Goal: Information Seeking & Learning: Compare options

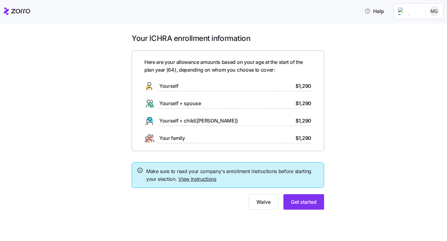
click at [189, 180] on link "View instructions" at bounding box center [197, 179] width 38 height 6
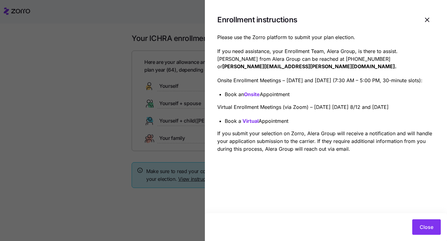
click at [275, 84] on p "Onsite Enrollment Meetings – [DATE] and [DATE] (7:30 AM – 5:00 PM, 30-minute sl…" at bounding box center [325, 81] width 217 height 8
click at [423, 225] on span "Close" at bounding box center [426, 226] width 14 height 7
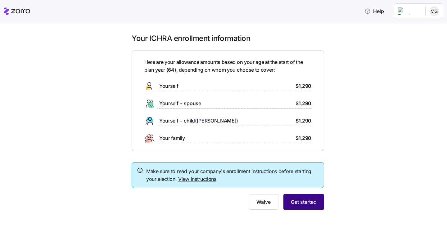
click at [306, 200] on span "Get started" at bounding box center [304, 201] width 26 height 7
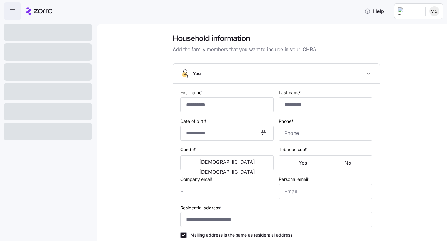
type input "********"
type input "*******"
type input "[EMAIL_ADDRESS][DOMAIN_NAME]"
type input "**********"
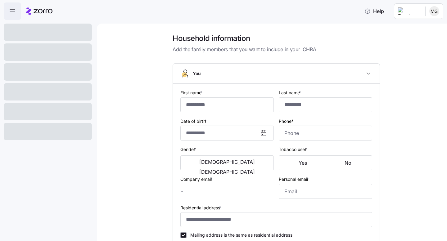
checkbox input "true"
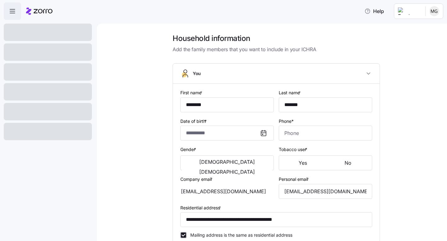
type input "**********"
type input "[PHONE_NUMBER]"
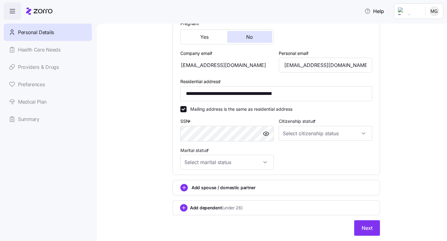
scroll to position [174, 0]
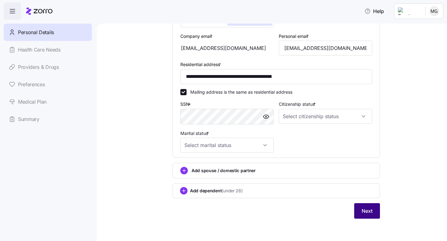
click at [368, 212] on span "Next" at bounding box center [366, 210] width 11 height 7
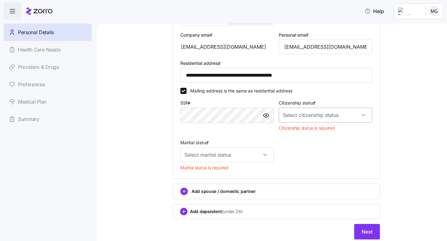
click at [315, 116] on input "Citizenship status *" at bounding box center [325, 115] width 93 height 15
click at [303, 134] on span "[DEMOGRAPHIC_DATA] citizen" at bounding box center [317, 135] width 63 height 7
type input "[DEMOGRAPHIC_DATA] citizen"
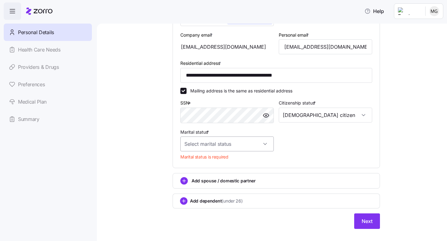
click at [233, 145] on input "Marital status *" at bounding box center [226, 143] width 93 height 15
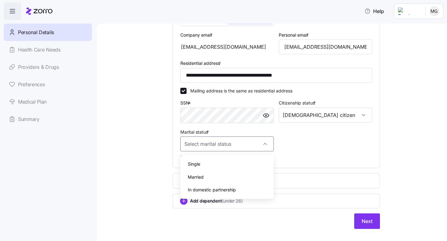
click at [200, 162] on span "Single" at bounding box center [194, 164] width 12 height 7
type input "Single"
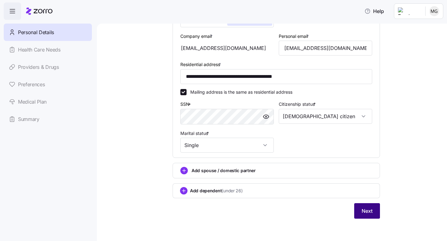
click at [362, 210] on span "Next" at bounding box center [366, 210] width 11 height 7
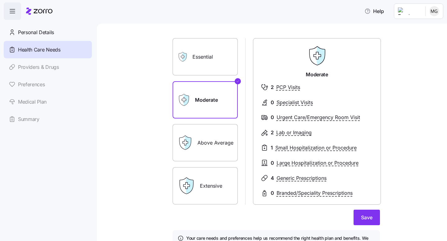
scroll to position [29, 0]
click at [363, 216] on span "Save" at bounding box center [366, 216] width 11 height 7
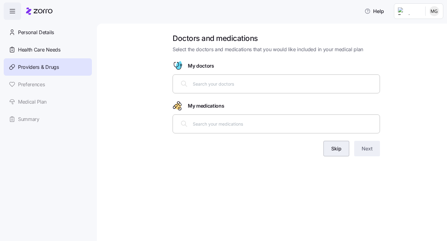
click at [334, 147] on span "Skip" at bounding box center [336, 148] width 10 height 7
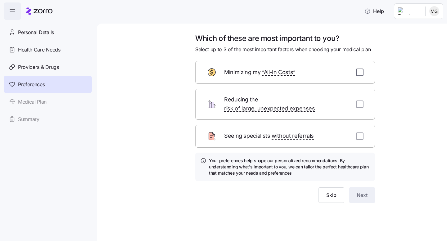
click at [357, 72] on input "checkbox" at bounding box center [359, 72] width 7 height 7
checkbox input "true"
click at [360, 102] on input "checkbox" at bounding box center [359, 104] width 7 height 7
checkbox input "true"
click at [359, 132] on input "checkbox" at bounding box center [359, 135] width 7 height 7
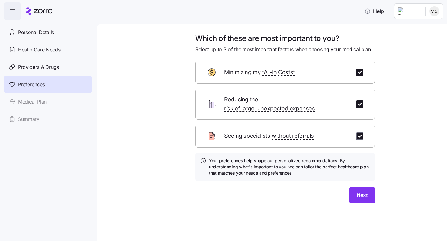
checkbox input "true"
click at [357, 187] on button "Next" at bounding box center [362, 195] width 26 height 16
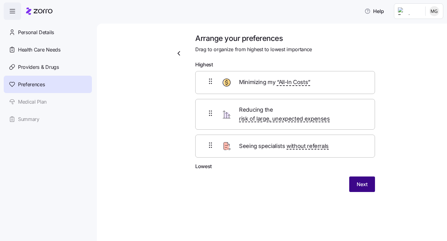
click at [360, 181] on span "Next" at bounding box center [361, 184] width 11 height 7
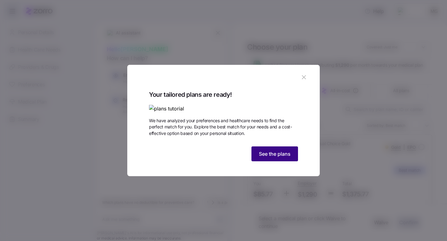
click at [282, 158] on span "See the plans" at bounding box center [275, 153] width 32 height 7
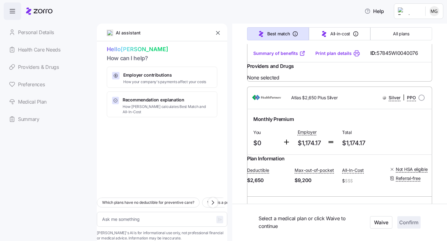
scroll to position [205, 0]
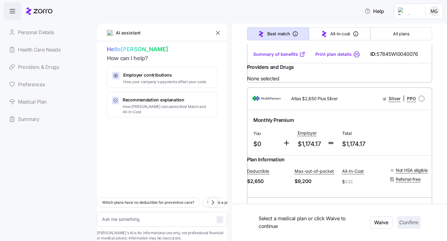
click at [38, 64] on link "Providers & Drugs" at bounding box center [48, 66] width 88 height 17
type textarea "x"
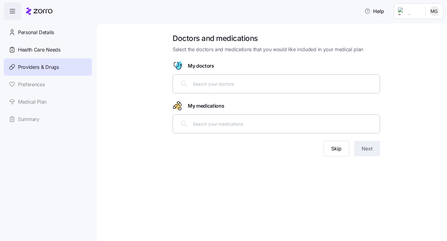
click at [199, 123] on input "text" at bounding box center [284, 123] width 183 height 7
type input "[MEDICAL_DATA]"
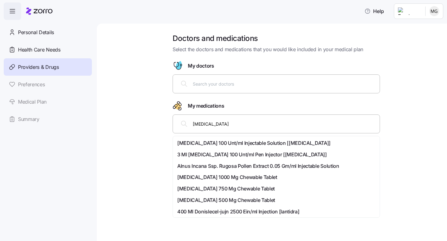
click at [228, 143] on span "[MEDICAL_DATA] 100 Unt/ml Injectable Solution [[MEDICAL_DATA]]" at bounding box center [253, 143] width 153 height 8
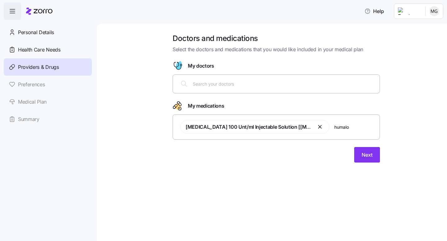
type input "[MEDICAL_DATA]"
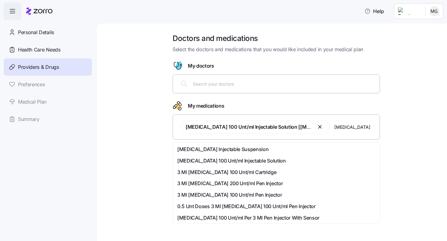
click at [228, 161] on span "[MEDICAL_DATA] 100 Unt/ml Injectable Solution" at bounding box center [231, 161] width 109 height 8
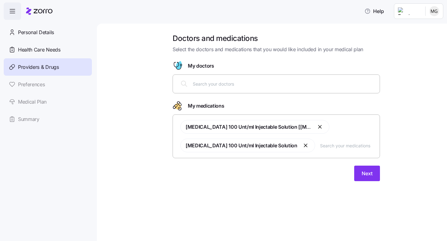
click at [302, 145] on button "button" at bounding box center [305, 145] width 7 height 7
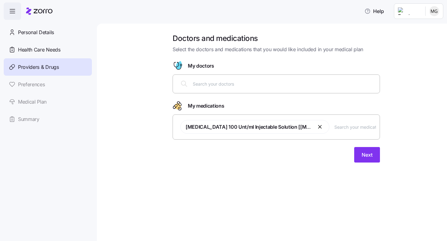
click at [317, 128] on button "button" at bounding box center [319, 126] width 7 height 7
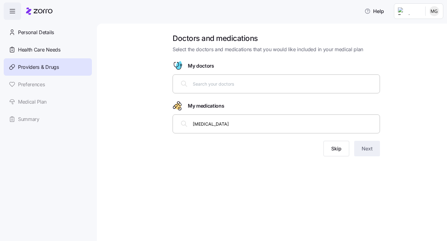
drag, startPoint x: 209, startPoint y: 124, endPoint x: 186, endPoint y: 124, distance: 22.3
click at [186, 124] on div "[MEDICAL_DATA]" at bounding box center [276, 123] width 199 height 15
click at [185, 125] on icon at bounding box center [183, 123] width 4 height 4
type input "[MEDICAL_DATA]"
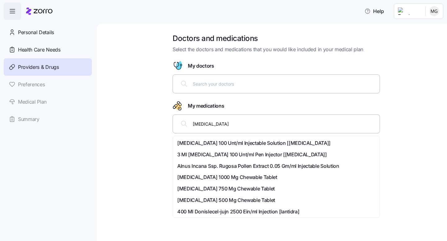
click at [228, 155] on span "3 Ml [MEDICAL_DATA] 100 Unt/ml Pen Injector [[MEDICAL_DATA]]" at bounding box center [252, 155] width 150 height 8
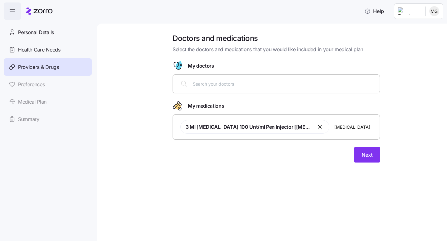
click at [334, 128] on input "[MEDICAL_DATA]" at bounding box center [355, 126] width 42 height 7
type input "[MEDICAL_DATA]"
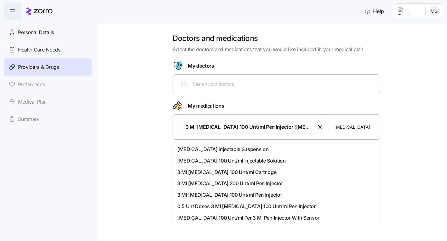
click at [193, 195] on span "3 Ml [MEDICAL_DATA] 100 Unt/ml Pen Injector" at bounding box center [229, 195] width 105 height 8
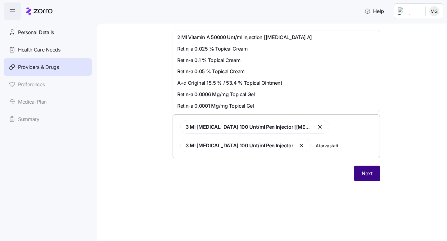
type input "[MEDICAL_DATA]"
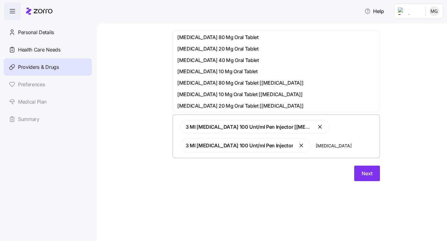
click at [244, 47] on span "[MEDICAL_DATA] 20 Mg Oral Tablet" at bounding box center [217, 49] width 81 height 8
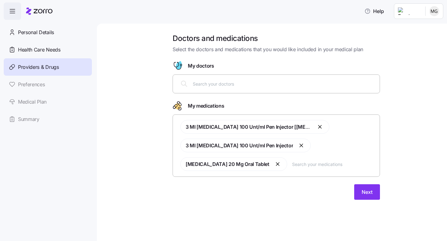
click at [305, 165] on input "text" at bounding box center [334, 164] width 84 height 7
type input "[MEDICAL_DATA]"
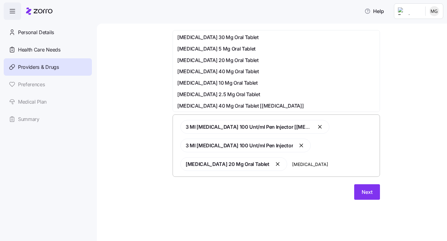
click at [240, 61] on div "[MEDICAL_DATA] 20 Mg Oral Tablet" at bounding box center [276, 60] width 198 height 8
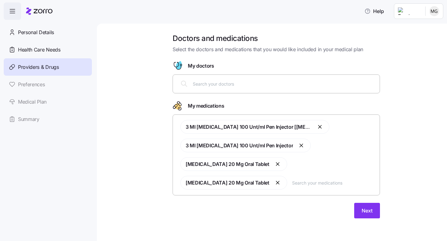
click at [274, 165] on button "button" at bounding box center [277, 163] width 7 height 7
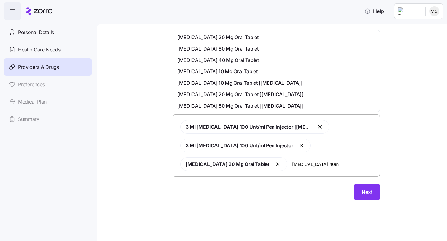
type input "[MEDICAL_DATA] 40mg"
click at [199, 59] on span "[MEDICAL_DATA] 40 Mg Oral Tablet" at bounding box center [218, 60] width 82 height 8
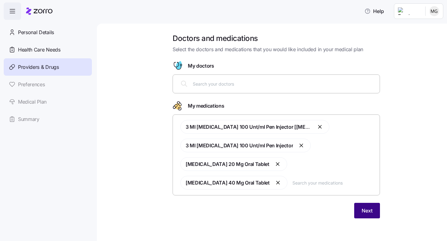
click at [366, 207] on span "Next" at bounding box center [366, 210] width 11 height 7
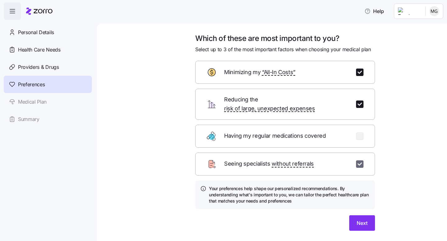
click at [358, 160] on input "checkbox" at bounding box center [359, 163] width 7 height 7
checkbox input "false"
click at [359, 132] on input "checkbox" at bounding box center [359, 135] width 7 height 7
checkbox input "true"
click at [360, 215] on button "Next" at bounding box center [362, 223] width 26 height 16
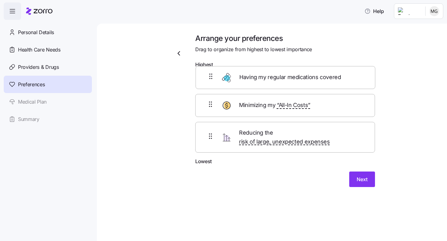
drag, startPoint x: 281, startPoint y: 145, endPoint x: 281, endPoint y: 82, distance: 63.0
click at [281, 82] on div "Minimizing my “All-In Costs” Reducing the risk of large, unexpected expenses Ha…" at bounding box center [285, 114] width 180 height 87
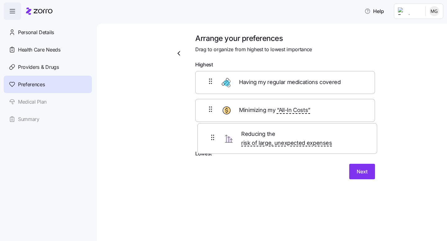
drag, startPoint x: 310, startPoint y: 114, endPoint x: 312, endPoint y: 141, distance: 27.7
click at [312, 141] on div "Having my regular medications covered Reducing the risk of large, unexpected ex…" at bounding box center [285, 110] width 180 height 79
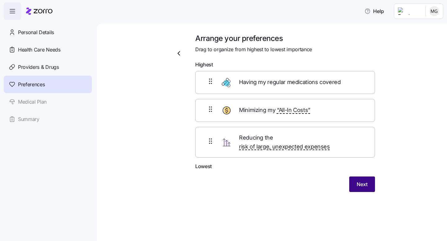
click at [363, 181] on span "Next" at bounding box center [361, 184] width 11 height 7
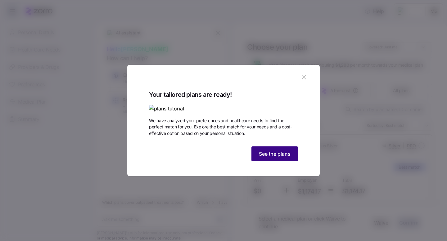
click at [275, 158] on span "See the plans" at bounding box center [275, 153] width 32 height 7
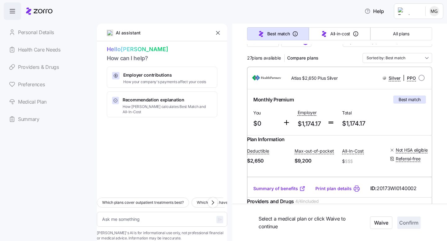
scroll to position [69, 0]
click at [301, 56] on span "Compare plans" at bounding box center [302, 57] width 31 height 6
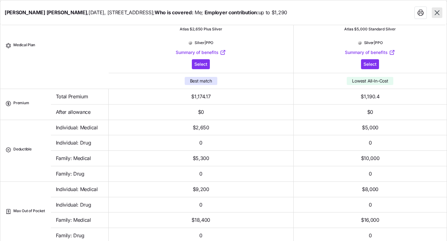
scroll to position [0, 0]
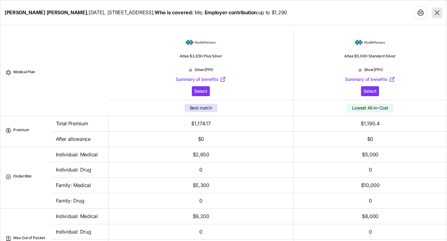
click at [436, 13] on icon "button" at bounding box center [436, 12] width 5 height 5
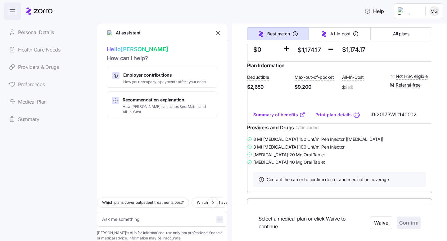
scroll to position [142, 0]
click at [338, 117] on link "Print plan details" at bounding box center [333, 114] width 36 height 6
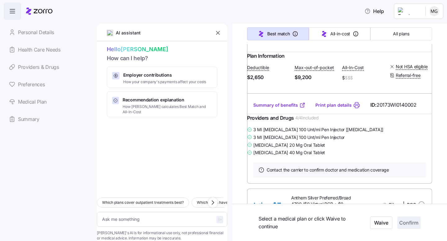
scroll to position [152, 0]
click at [401, 34] on span "All plans" at bounding box center [401, 34] width 16 height 6
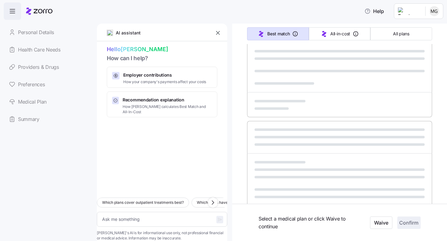
type textarea "x"
type input "Sorted by: Premium"
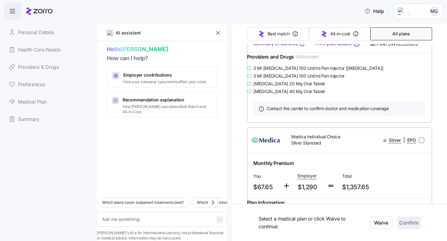
scroll to position [3356, 0]
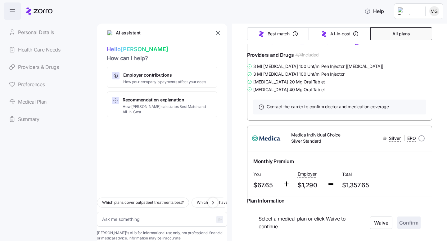
click at [37, 67] on link "Providers & Drugs" at bounding box center [48, 66] width 88 height 17
type textarea "x"
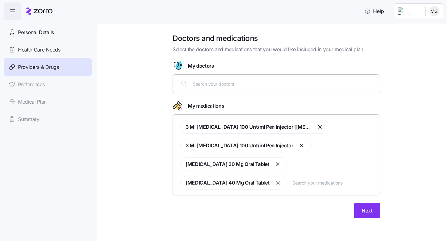
click at [204, 85] on input "text" at bounding box center [284, 83] width 183 height 7
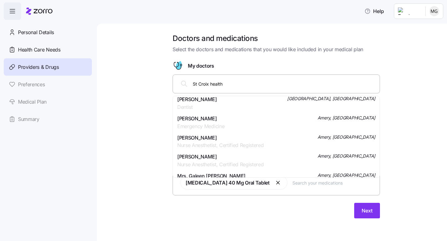
scroll to position [413, 0]
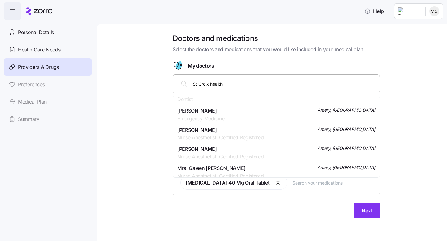
drag, startPoint x: 224, startPoint y: 84, endPoint x: 184, endPoint y: 84, distance: 40.0
click at [184, 84] on div "St Croix health" at bounding box center [276, 83] width 199 height 15
type input "[PERSON_NAME]"
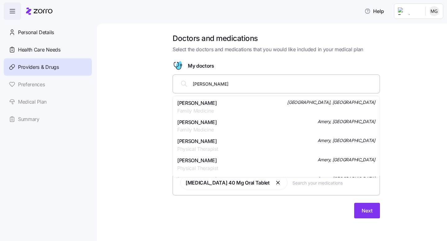
click at [196, 105] on span "[PERSON_NAME]" at bounding box center [197, 103] width 40 height 8
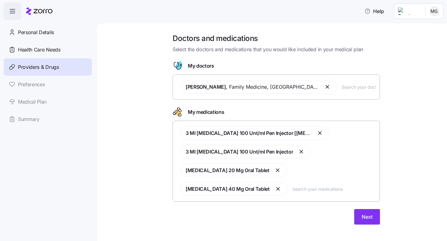
click at [367, 213] on span "Next" at bounding box center [366, 216] width 11 height 7
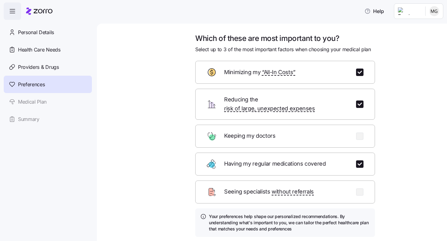
click at [360, 101] on input "checkbox" at bounding box center [359, 104] width 7 height 7
click at [358, 101] on input "checkbox" at bounding box center [359, 104] width 7 height 7
checkbox input "true"
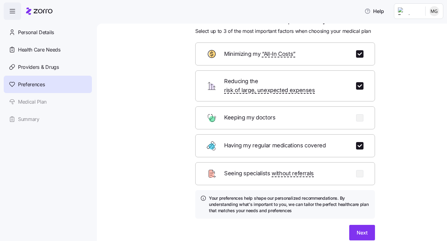
scroll to position [40, 0]
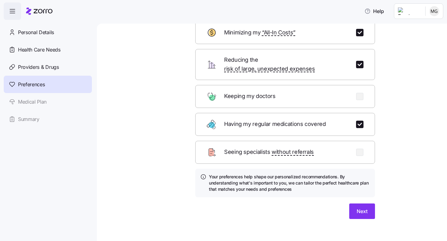
click at [362, 208] on span "Next" at bounding box center [361, 211] width 11 height 7
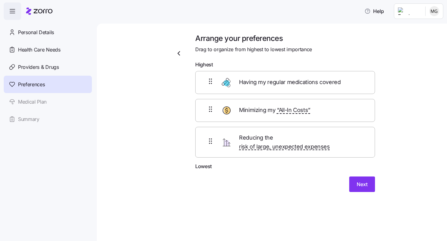
scroll to position [0, 0]
click at [364, 181] on span "Next" at bounding box center [361, 184] width 11 height 7
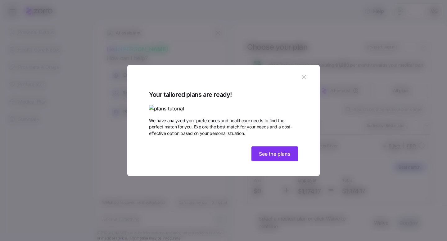
click at [275, 158] on span "See the plans" at bounding box center [275, 153] width 32 height 7
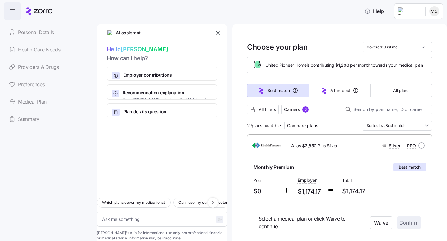
click at [399, 91] on span "All plans" at bounding box center [401, 90] width 16 height 6
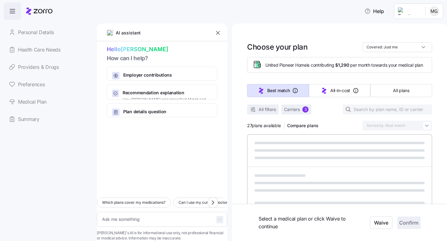
type textarea "x"
type input "Sorted by: Premium"
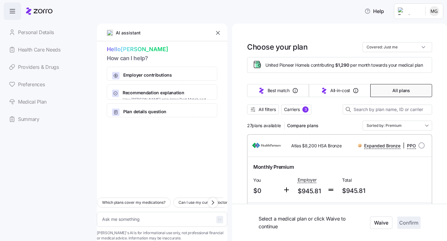
click at [396, 126] on input "Sorted by: Premium" at bounding box center [396, 126] width 69 height 10
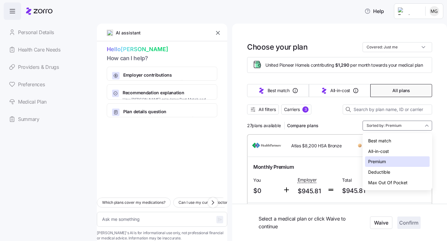
click at [380, 173] on div "Deductible" at bounding box center [397, 172] width 65 height 11
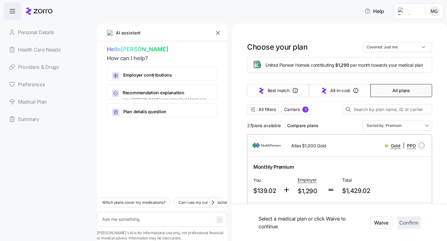
type textarea "x"
type input "Sorted by: Deductible"
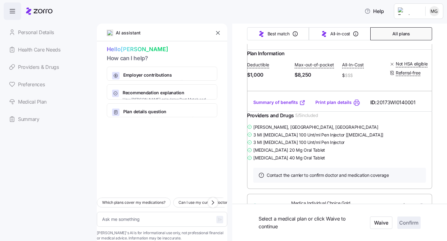
scroll to position [155, 0]
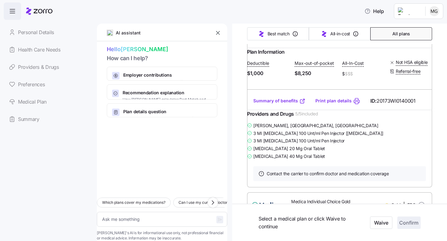
click at [325, 104] on link "Print plan details" at bounding box center [333, 101] width 36 height 6
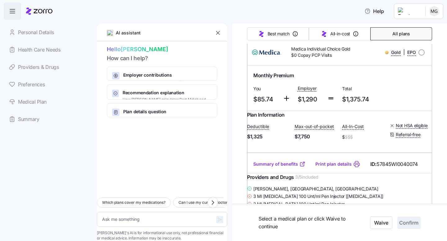
scroll to position [309, 0]
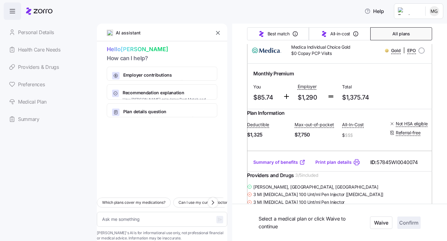
click at [327, 165] on link "Print plan details" at bounding box center [333, 162] width 36 height 6
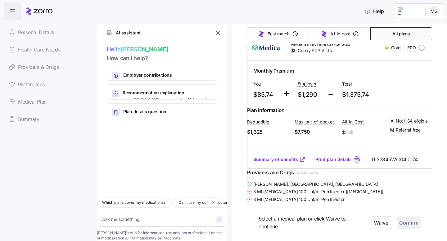
scroll to position [312, 0]
click at [282, 162] on link "Summary of benefits" at bounding box center [279, 159] width 52 height 6
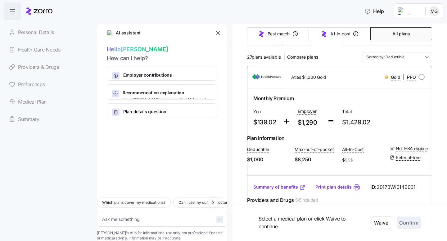
scroll to position [0, 0]
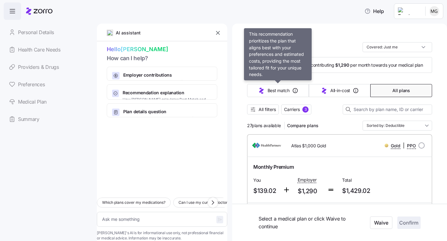
click at [278, 91] on span "Best match" at bounding box center [278, 90] width 22 height 6
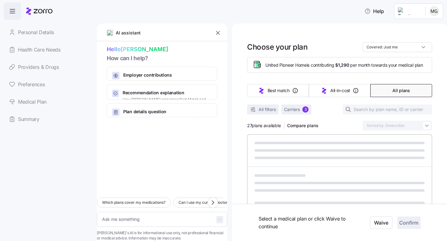
type textarea "x"
type input "Sorted by: Best match"
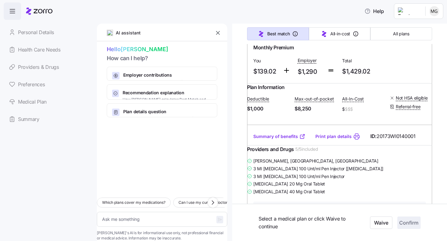
scroll to position [556, 0]
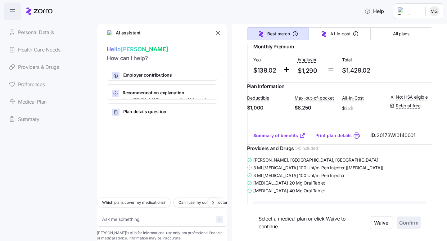
click at [279, 139] on link "Summary of benefits" at bounding box center [279, 135] width 52 height 6
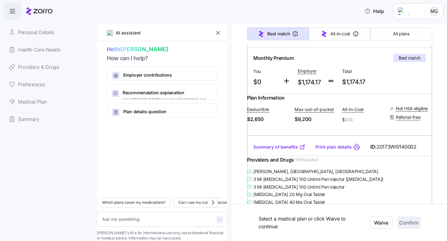
scroll to position [0, 0]
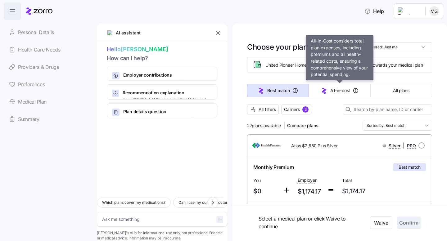
click at [330, 92] on span "All-in-cost" at bounding box center [340, 90] width 20 height 6
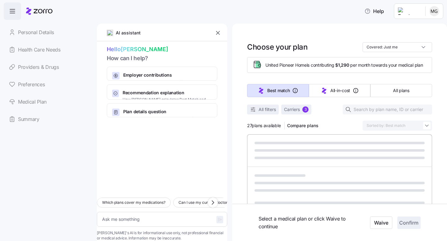
type textarea "x"
type input "Sorted by: All-in-cost"
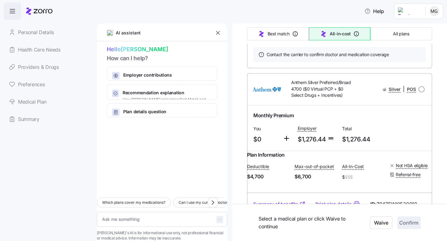
scroll to position [827, 0]
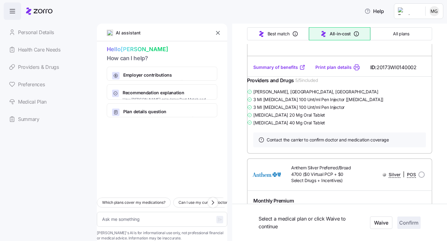
click at [402, 33] on span "All plans" at bounding box center [401, 34] width 16 height 6
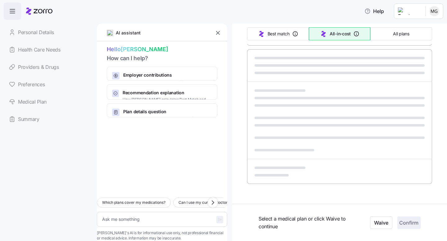
type textarea "x"
type input "Sorted by: Premium"
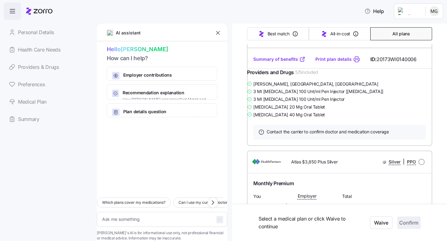
scroll to position [1480, 0]
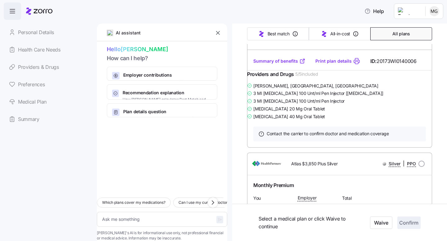
click at [274, 64] on link "Summary of benefits" at bounding box center [279, 61] width 52 height 6
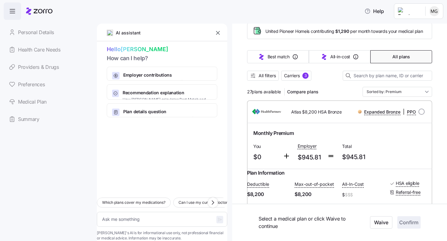
scroll to position [0, 0]
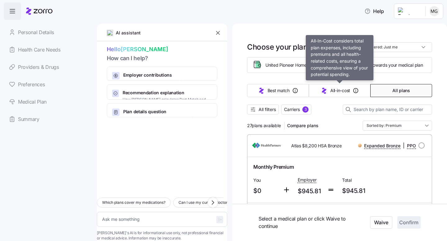
click at [330, 89] on span "All-in-cost" at bounding box center [340, 90] width 20 height 6
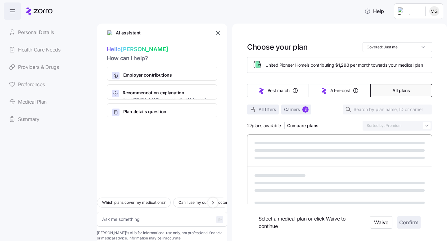
type textarea "x"
type input "Sorted by: All-in-cost"
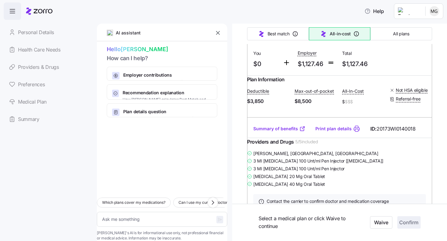
scroll to position [556, 0]
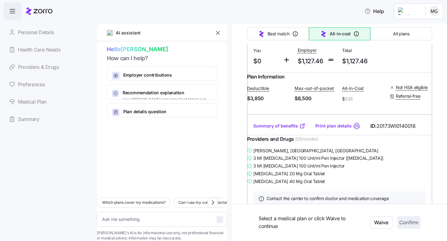
click at [333, 129] on link "Print plan details" at bounding box center [333, 126] width 36 height 6
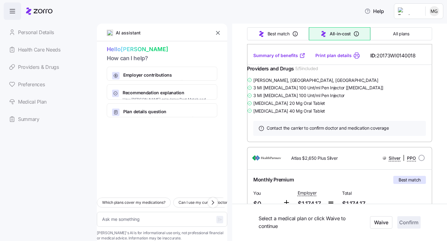
scroll to position [595, 0]
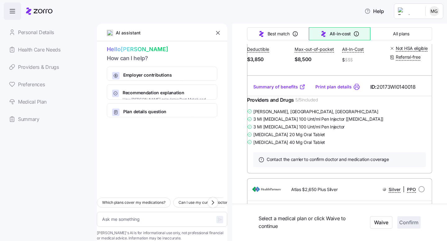
click at [277, 90] on link "Summary of benefits" at bounding box center [279, 87] width 52 height 6
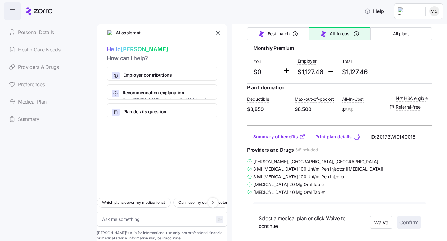
scroll to position [544, 0]
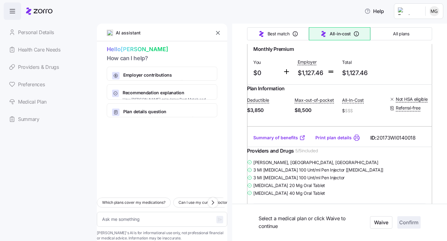
click at [397, 32] on span "All plans" at bounding box center [401, 34] width 16 height 6
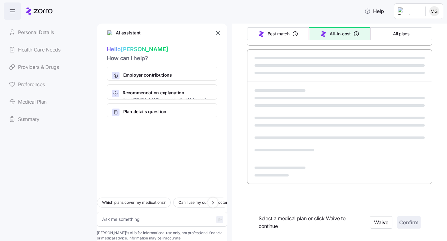
type textarea "x"
type input "Sorted by: Premium"
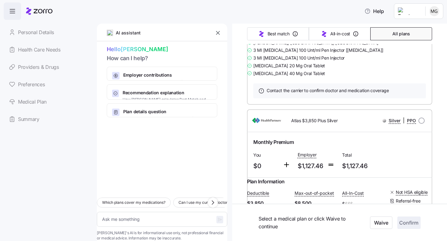
scroll to position [1530, 0]
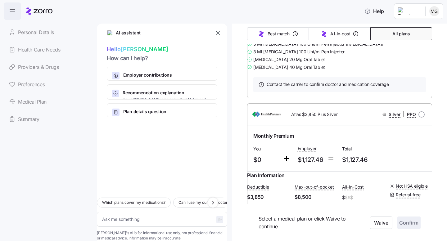
click at [268, 15] on link "Summary of benefits" at bounding box center [279, 12] width 52 height 6
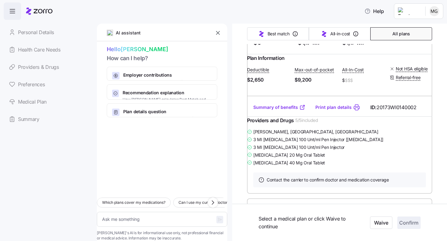
type textarea "x"
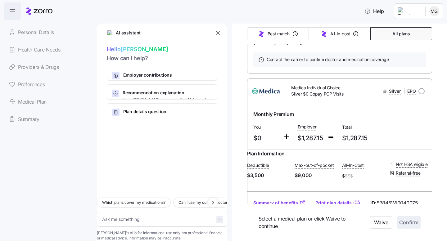
scroll to position [2416, 0]
